Goal: Find specific page/section: Find specific page/section

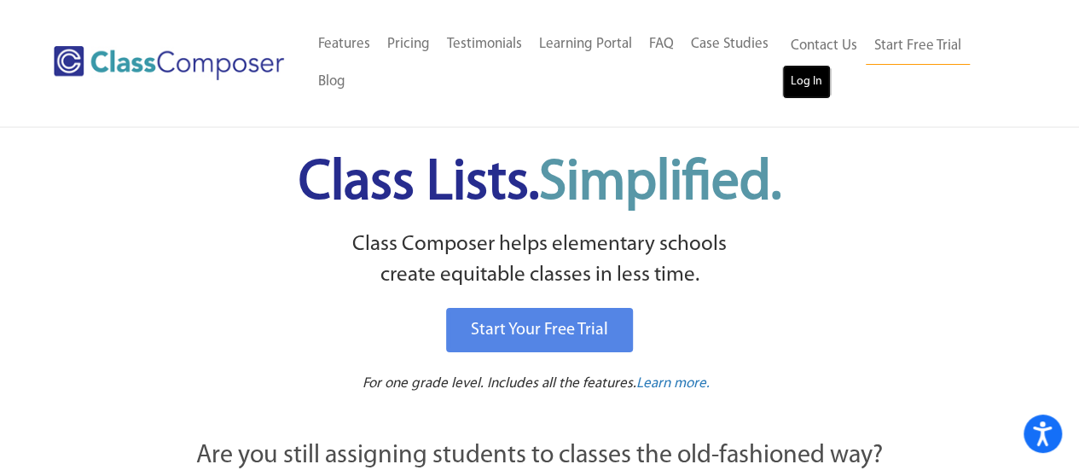
click at [799, 81] on link "Log In" at bounding box center [806, 82] width 49 height 34
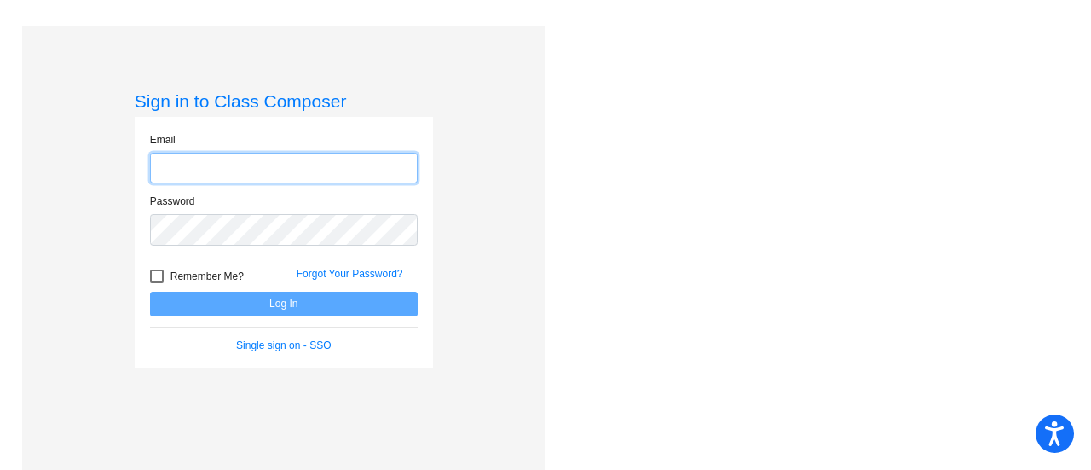
type input "acjohnson@psdschools.org"
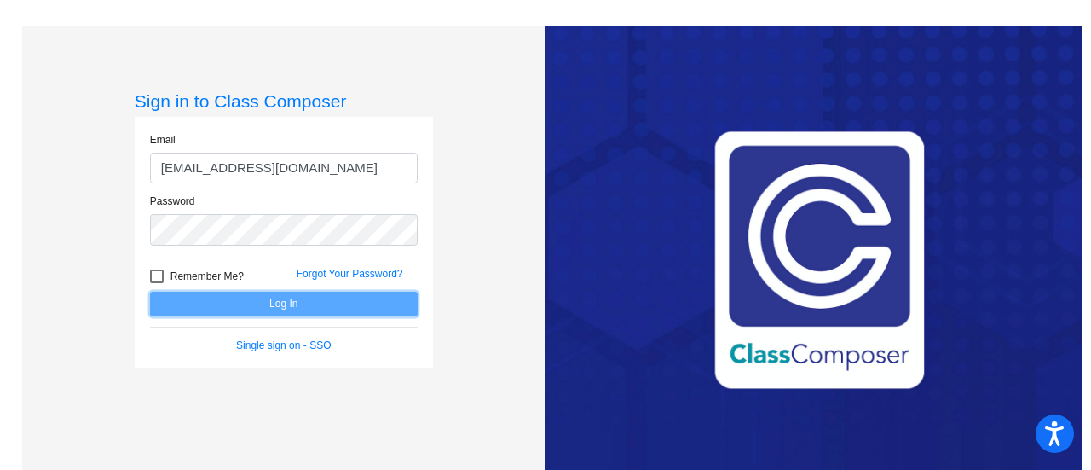
click at [302, 298] on button "Log In" at bounding box center [284, 304] width 268 height 25
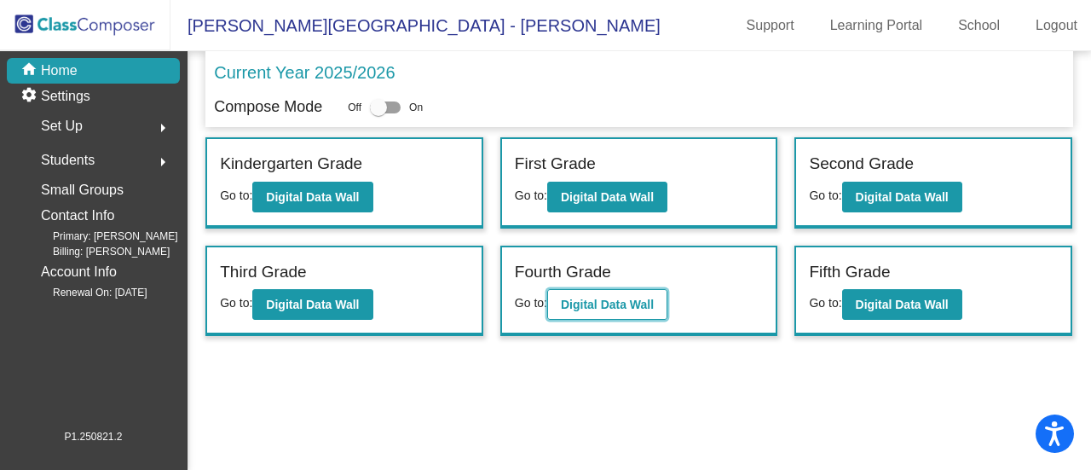
click at [593, 298] on b "Digital Data Wall" at bounding box center [607, 305] width 93 height 14
